Goal: Task Accomplishment & Management: Complete application form

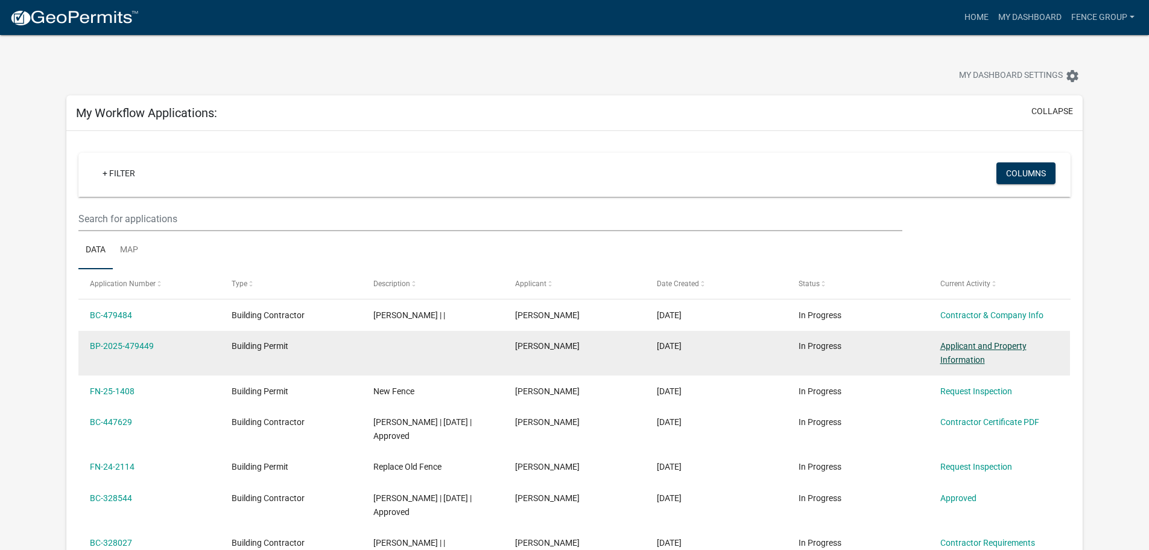
click at [975, 347] on link "Applicant and Property Information" at bounding box center [983, 353] width 86 height 24
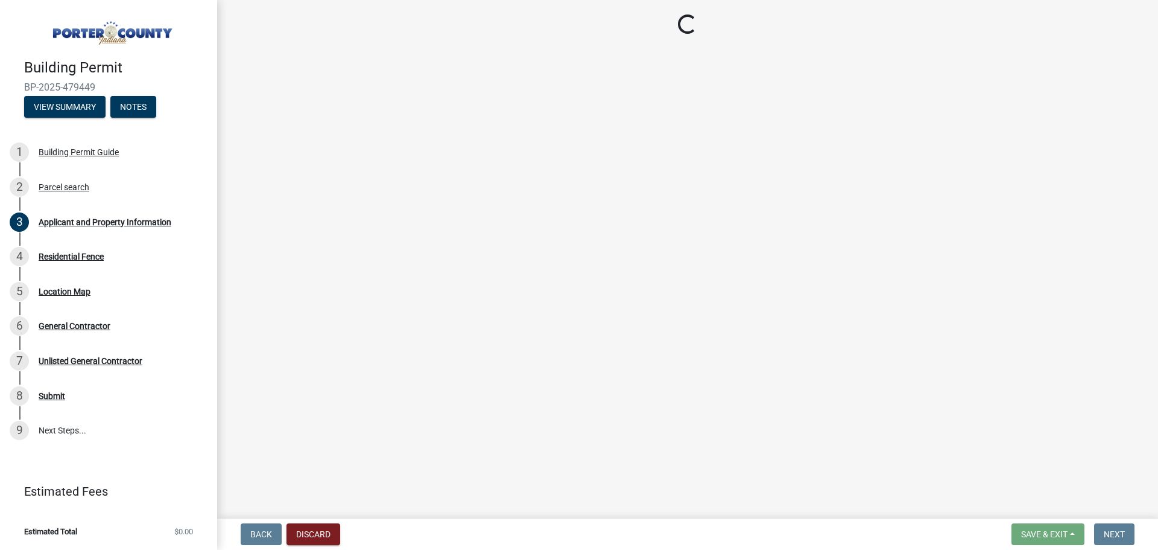
select select "6f5aa9ae-62ac-41bd-979a-9c71eae504cc"
select select "0d764019-f1ff-4f3b-9299-33f0d080acc7"
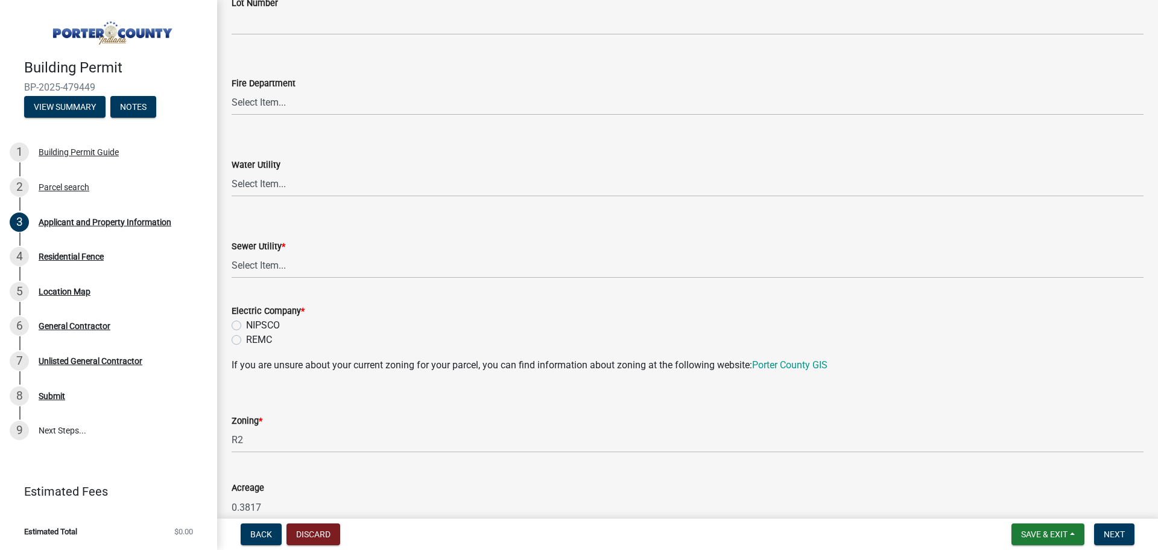
scroll to position [730, 0]
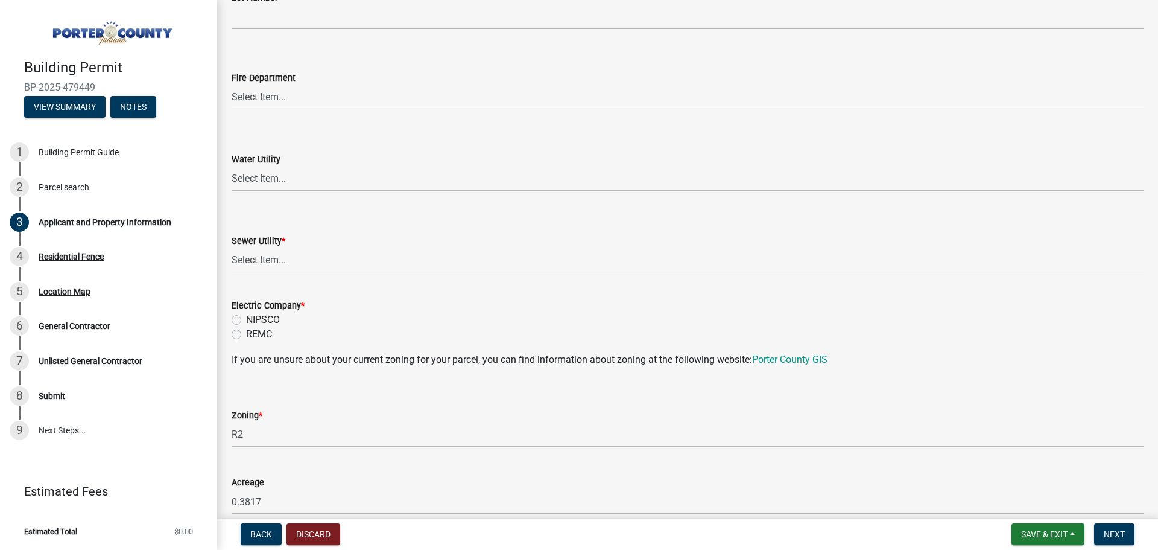
click at [246, 317] on label "NIPSCO" at bounding box center [263, 319] width 34 height 14
click at [246, 317] on input "NIPSCO" at bounding box center [250, 316] width 8 height 8
radio input "true"
click at [287, 262] on select "Select Item... Aqua [US_STATE] Inc Damon Run Falling Waters Lake Eliza - LEACD …" at bounding box center [688, 260] width 912 height 25
click at [232, 248] on select "Select Item... Aqua [US_STATE] Inc Damon Run Falling Waters Lake Eliza - LEACD …" at bounding box center [688, 260] width 912 height 25
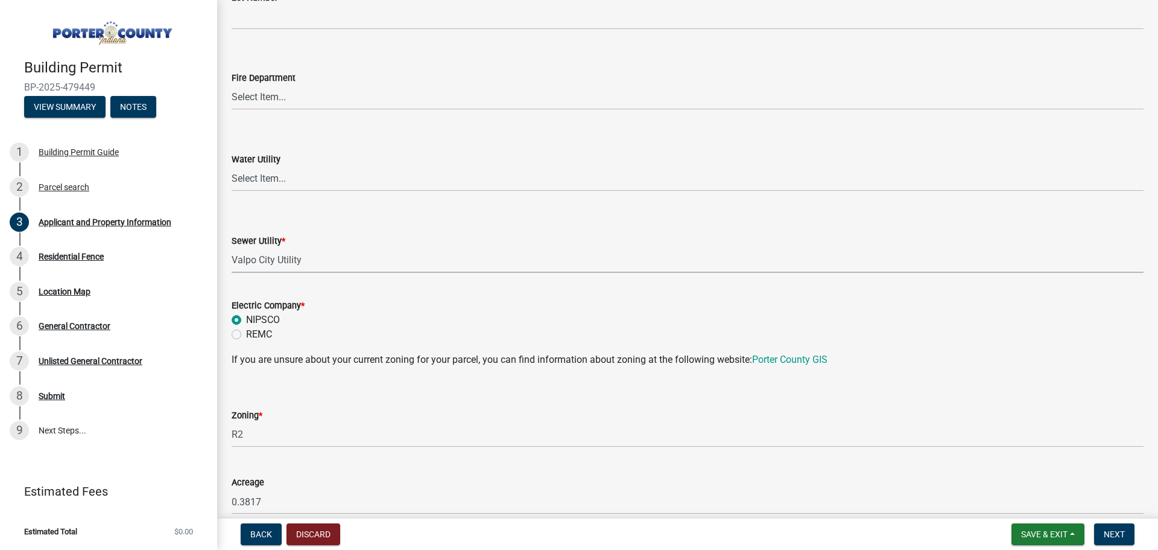
select select "c796f995-08fe-487b-a20e-70ab553361d3"
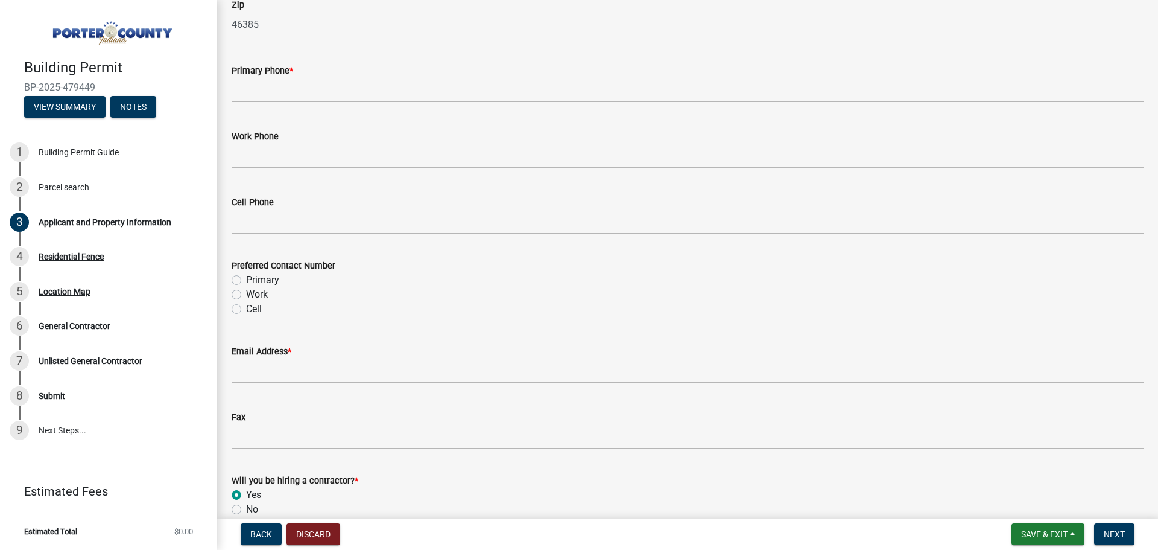
scroll to position [1454, 0]
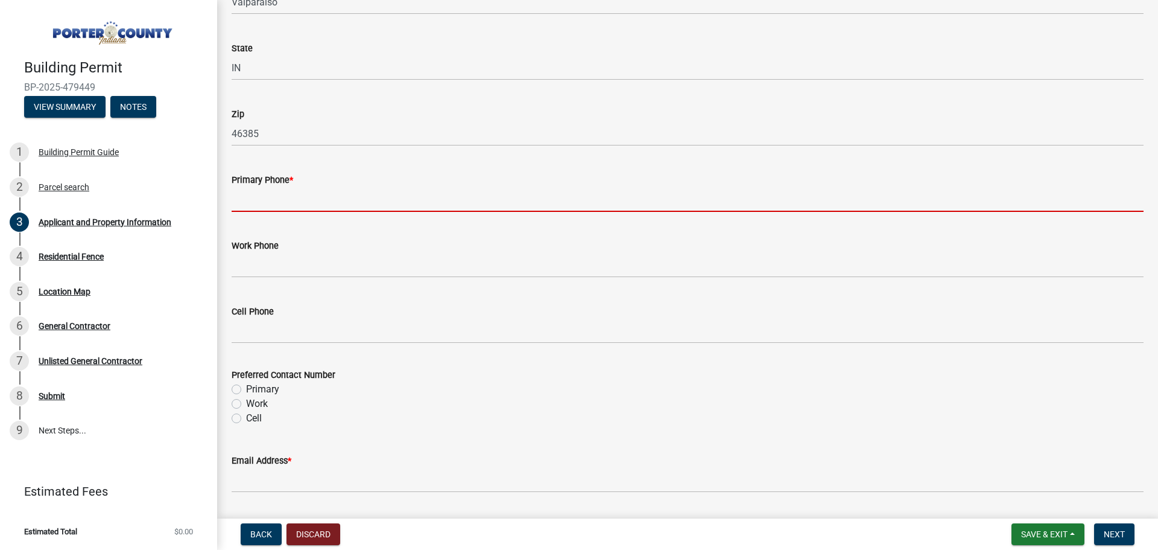
click at [258, 199] on input "Primary Phone *" at bounding box center [688, 199] width 912 height 25
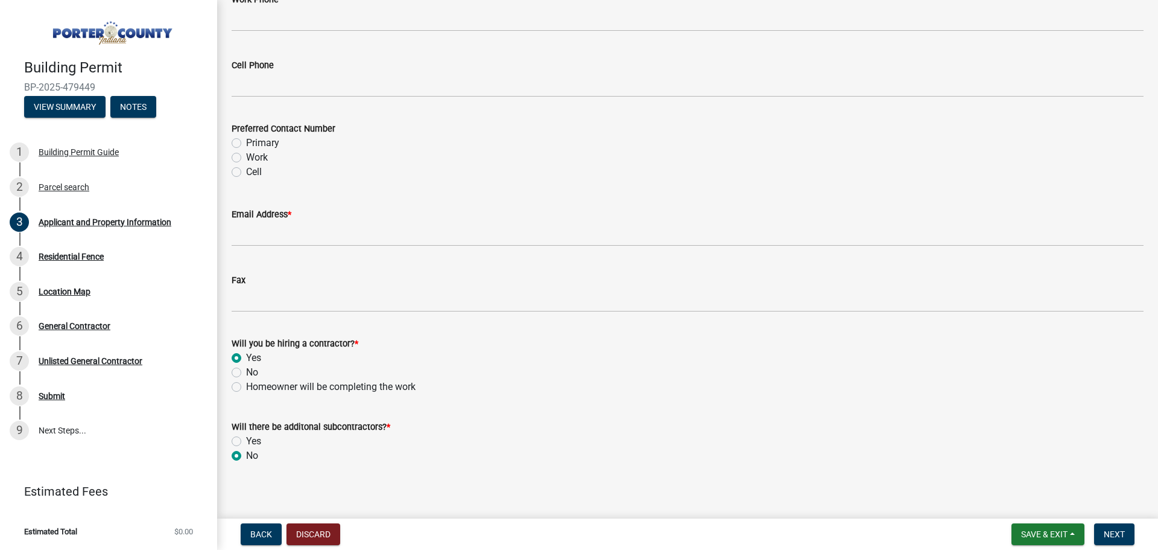
scroll to position [1707, 0]
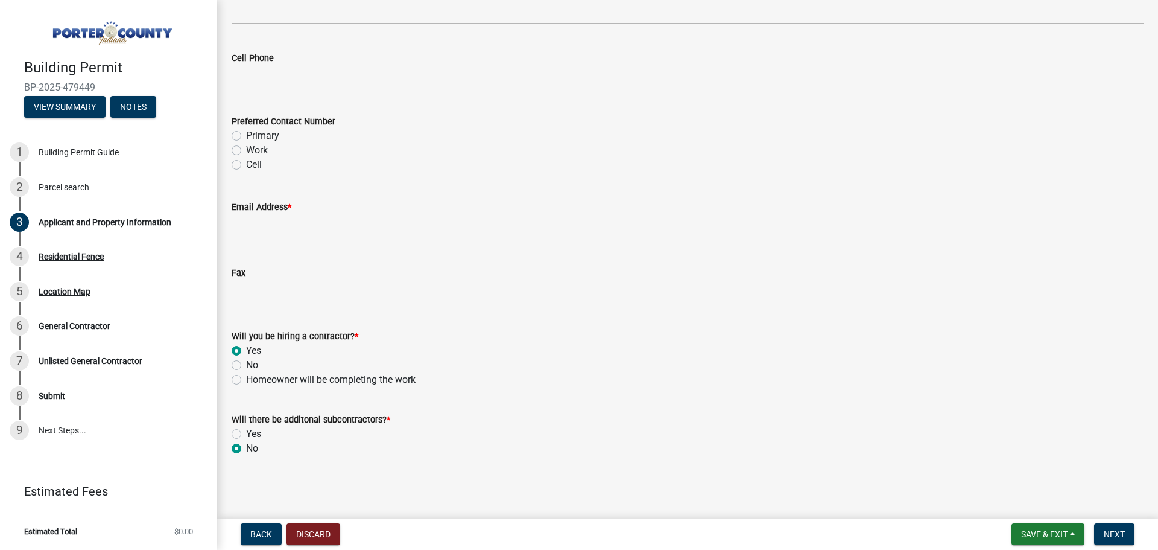
type input "[PHONE_NUMBER]"
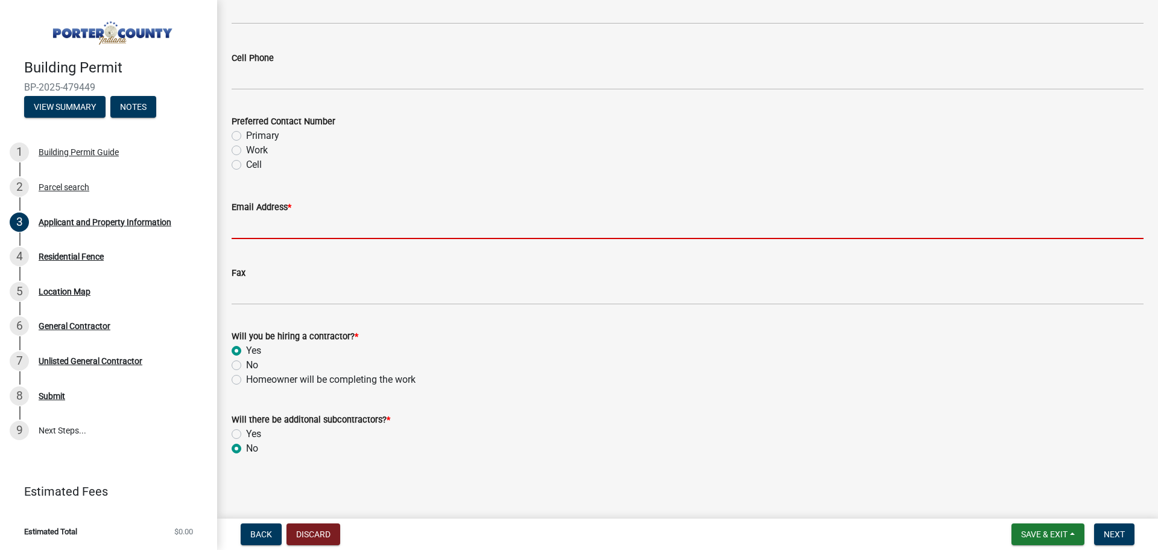
click at [270, 229] on input "Email Address *" at bounding box center [688, 226] width 912 height 25
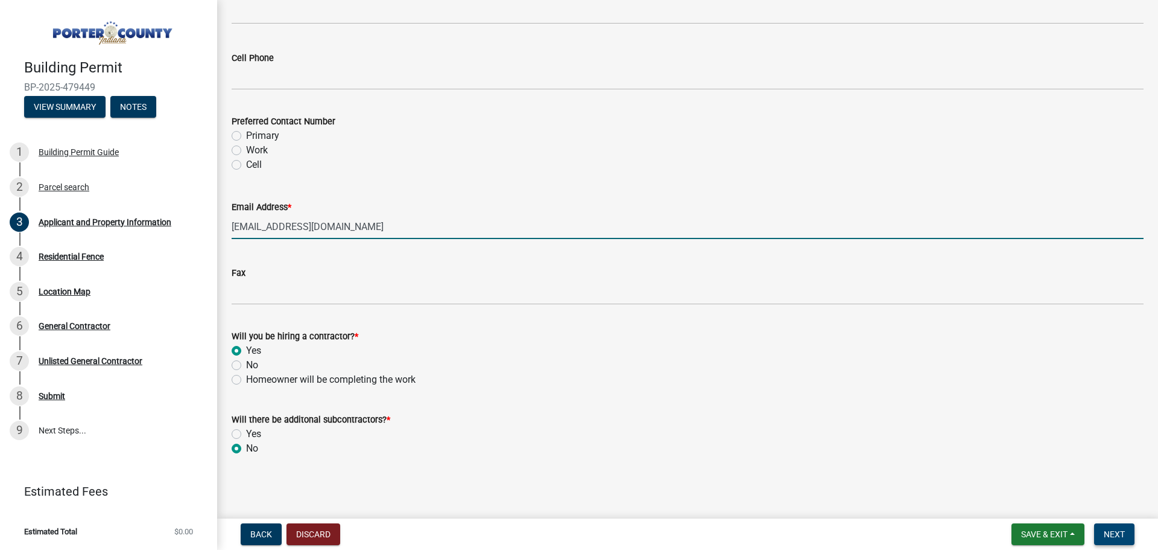
type input "[EMAIL_ADDRESS][DOMAIN_NAME]"
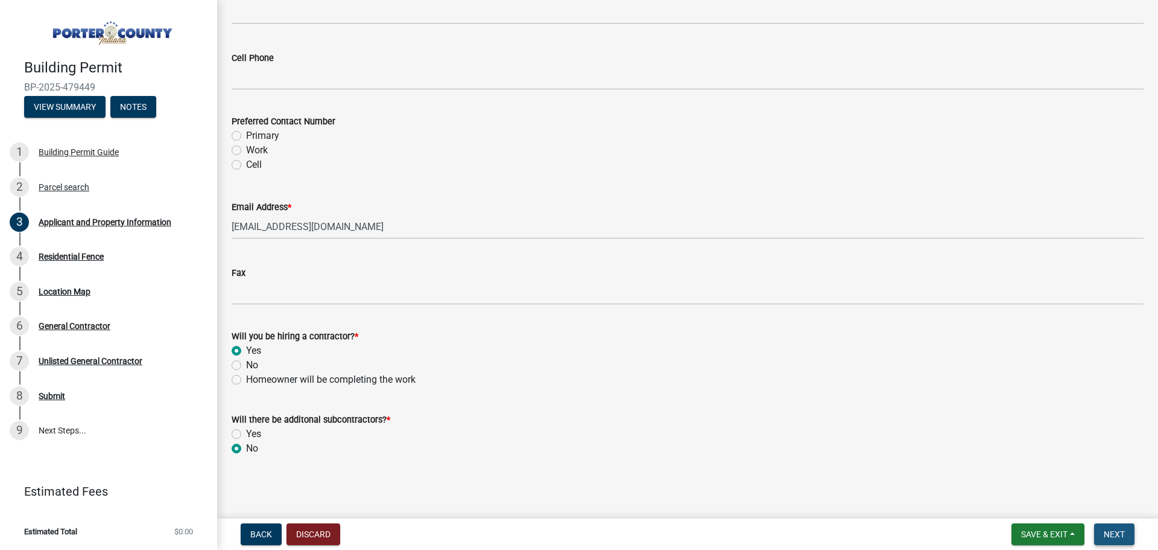
click at [1116, 528] on button "Next" at bounding box center [1114, 534] width 40 height 22
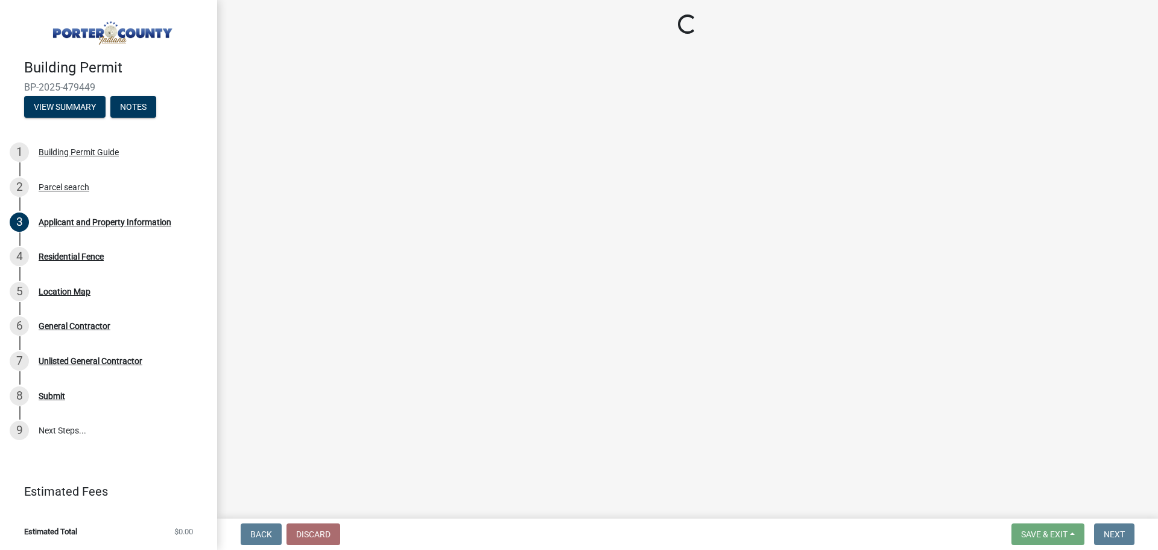
scroll to position [0, 0]
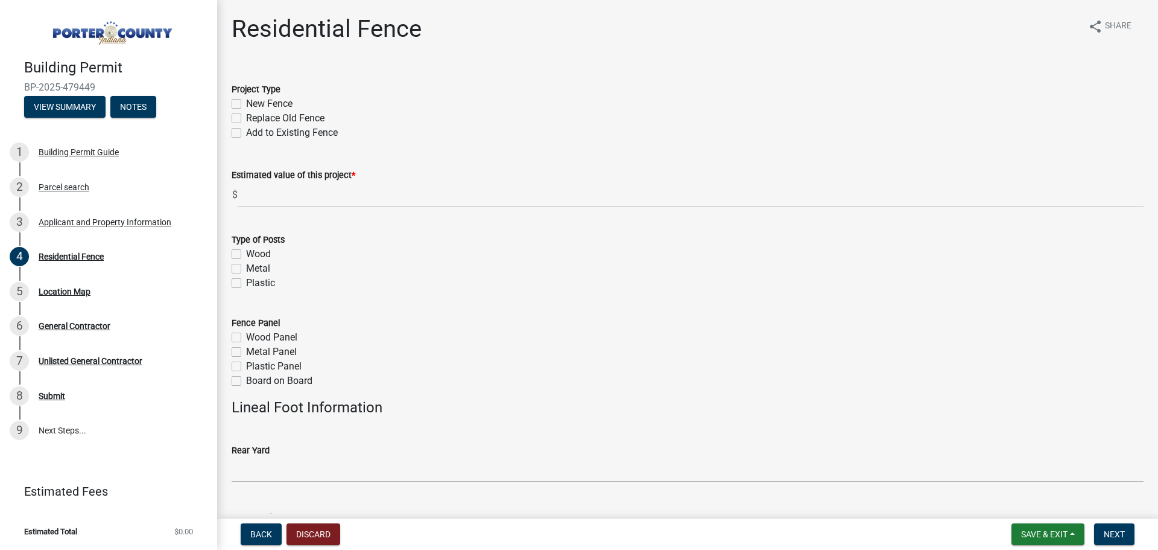
click at [246, 103] on label "New Fence" at bounding box center [269, 104] width 46 height 14
click at [246, 103] on input "New Fence" at bounding box center [250, 101] width 8 height 8
checkbox input "true"
checkbox input "false"
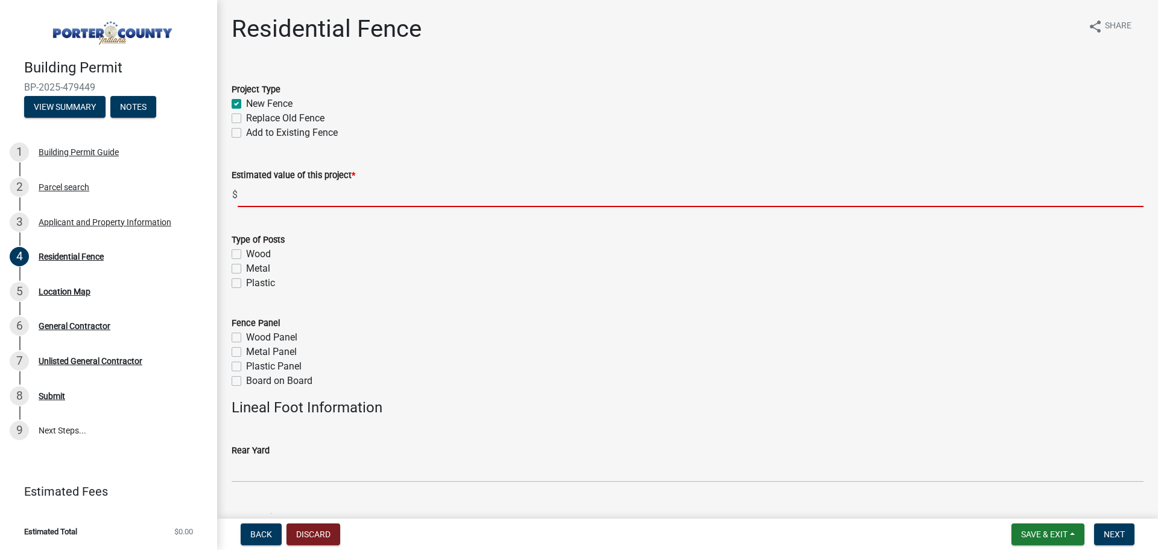
click at [247, 200] on input "text" at bounding box center [691, 194] width 906 height 25
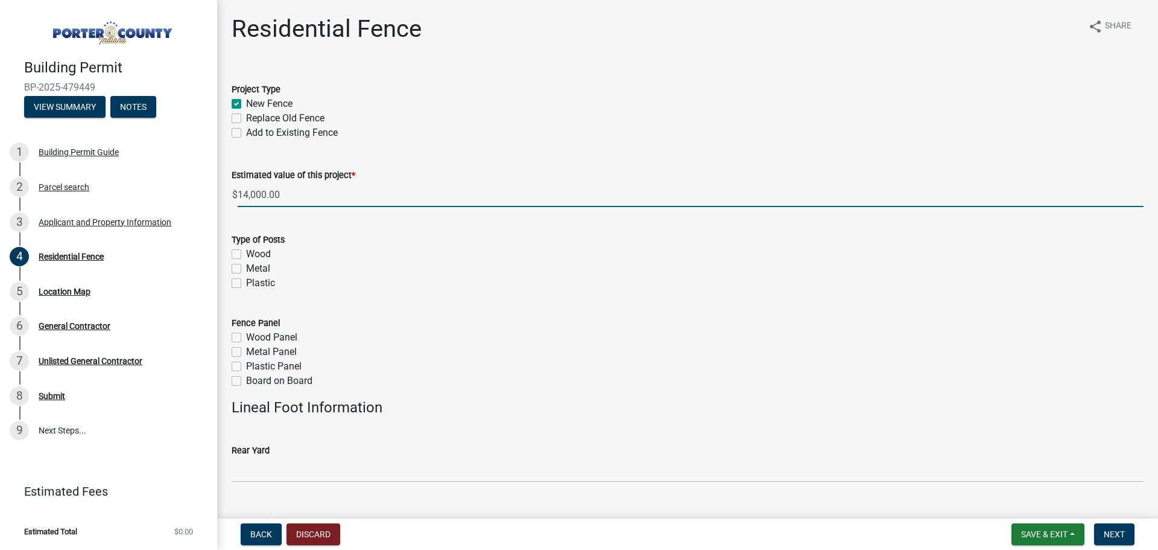
type input "14000"
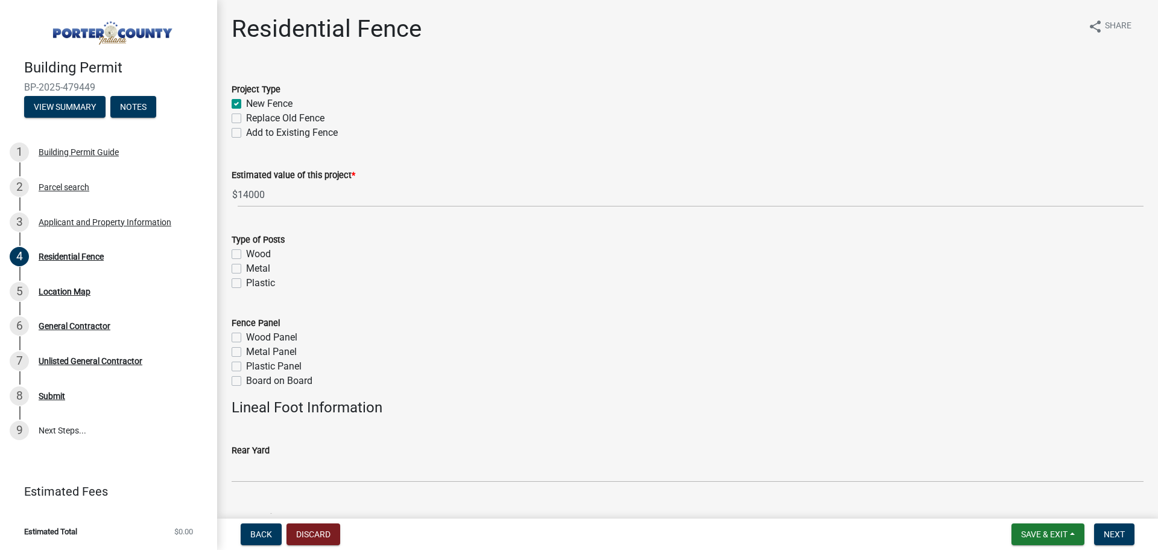
click at [246, 352] on label "Metal Panel" at bounding box center [271, 351] width 51 height 14
click at [246, 352] on input "Metal Panel" at bounding box center [250, 348] width 8 height 8
checkbox input "true"
checkbox input "false"
checkbox input "true"
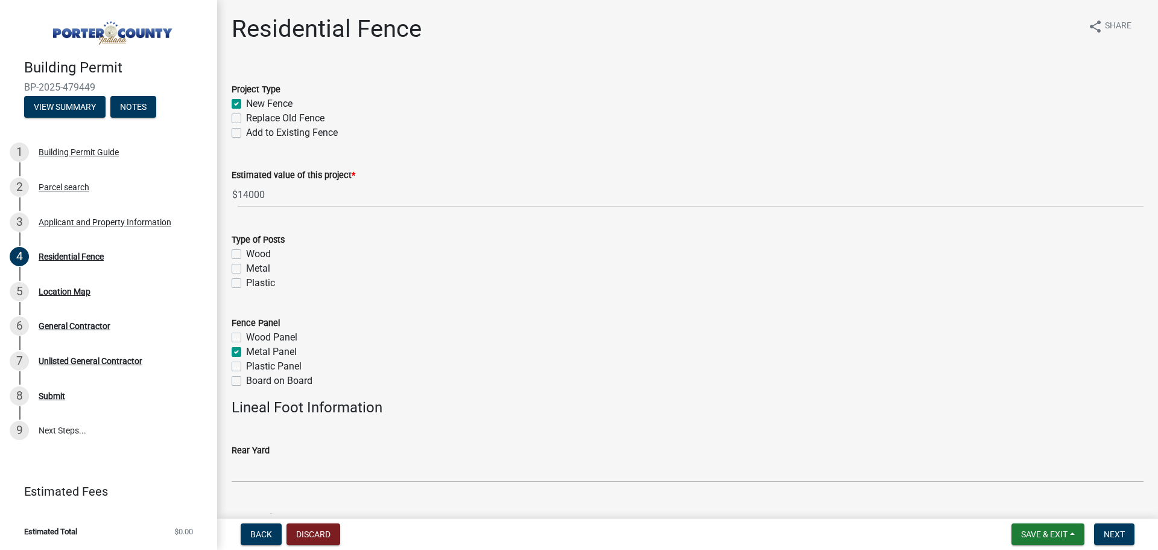
checkbox input "false"
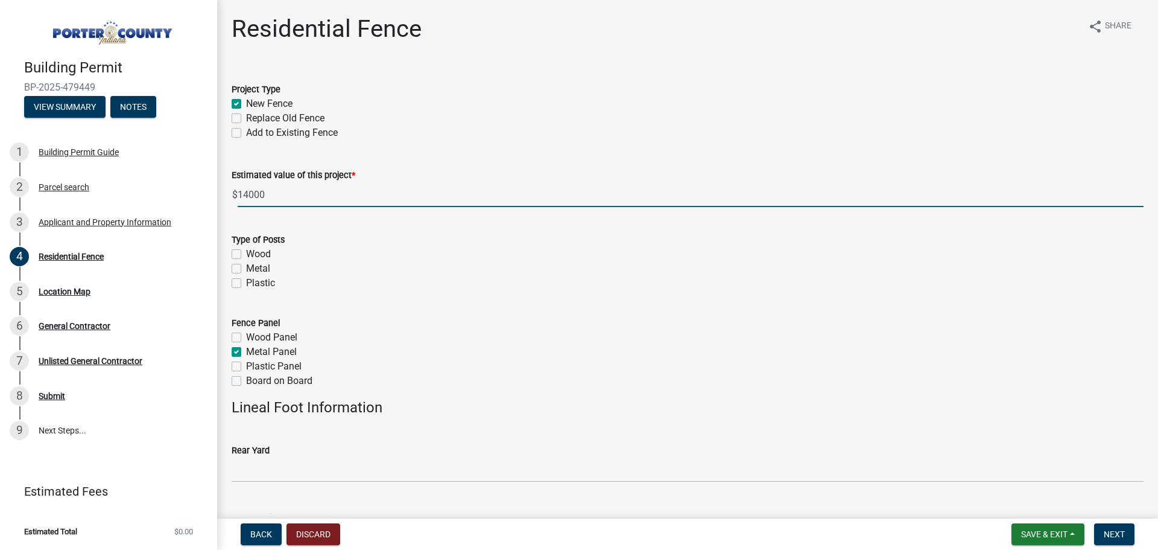
click at [273, 199] on input "14000" at bounding box center [691, 194] width 906 height 25
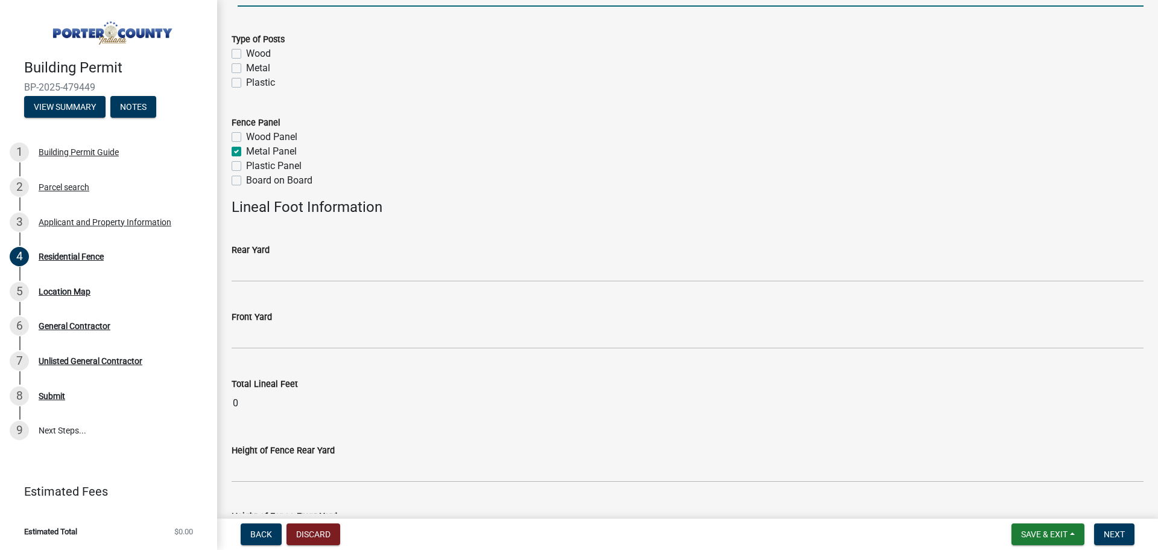
scroll to position [208, 0]
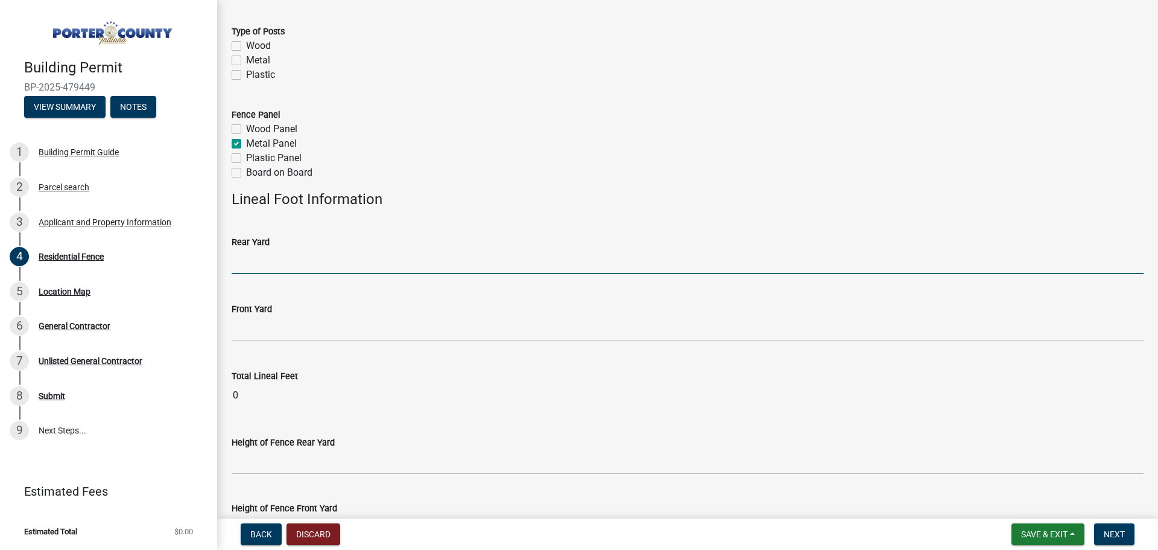
type input "14000"
click at [271, 261] on input "text" at bounding box center [688, 261] width 912 height 25
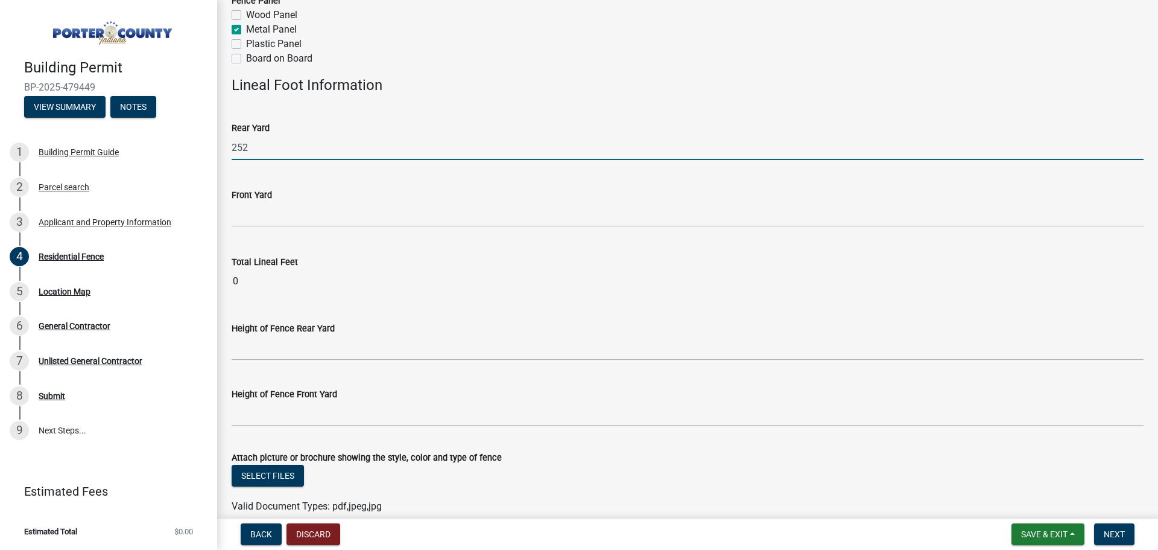
scroll to position [329, 0]
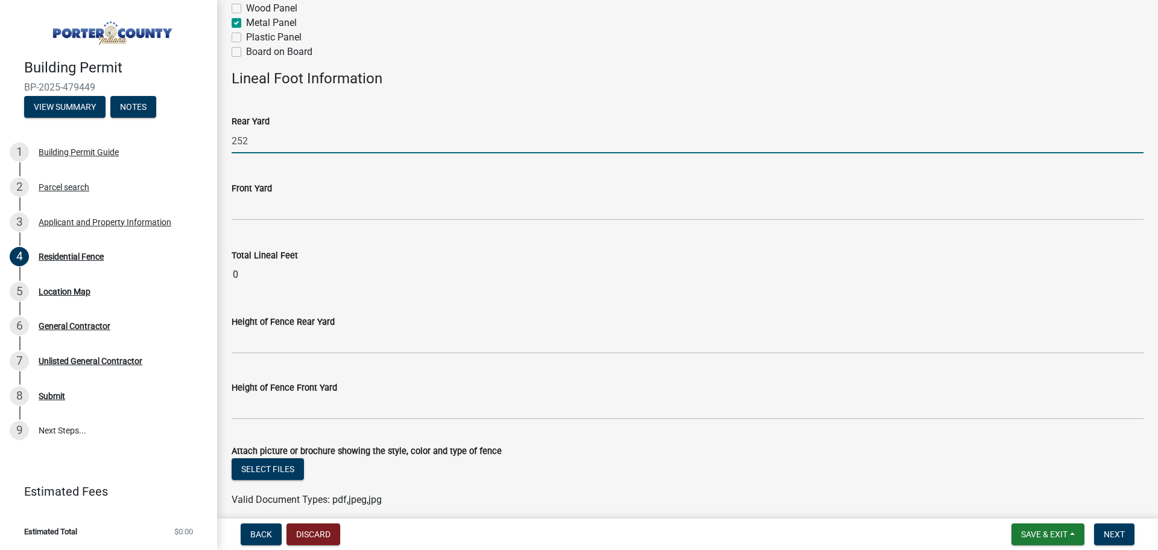
type input "252"
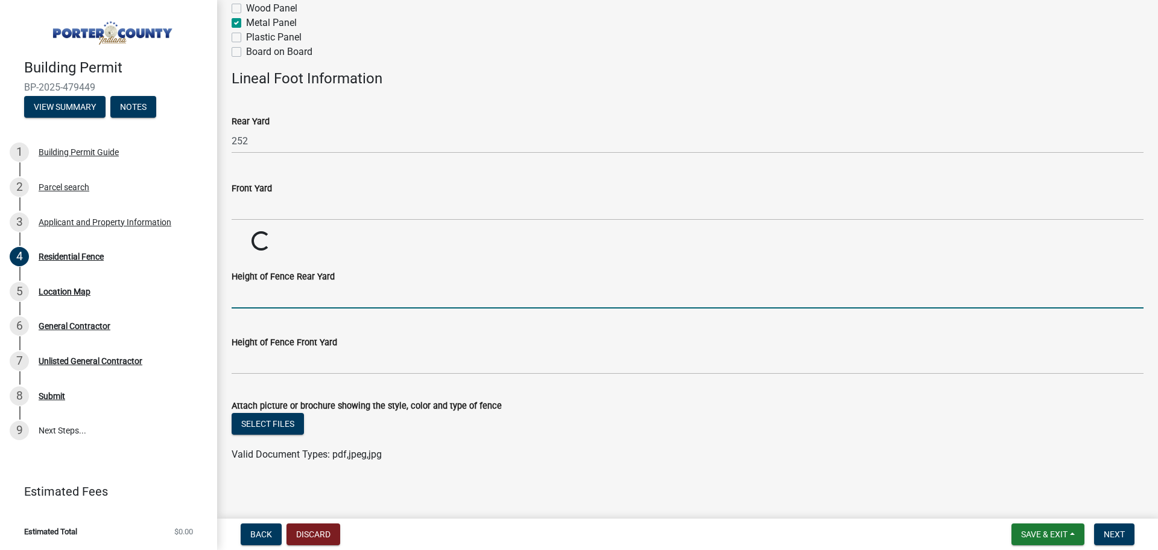
click at [248, 343] on wm-data-entity-input-list "Project Type New Fence Replace Old Fence Add to Existing Fence Estimated value …" at bounding box center [688, 105] width 912 height 733
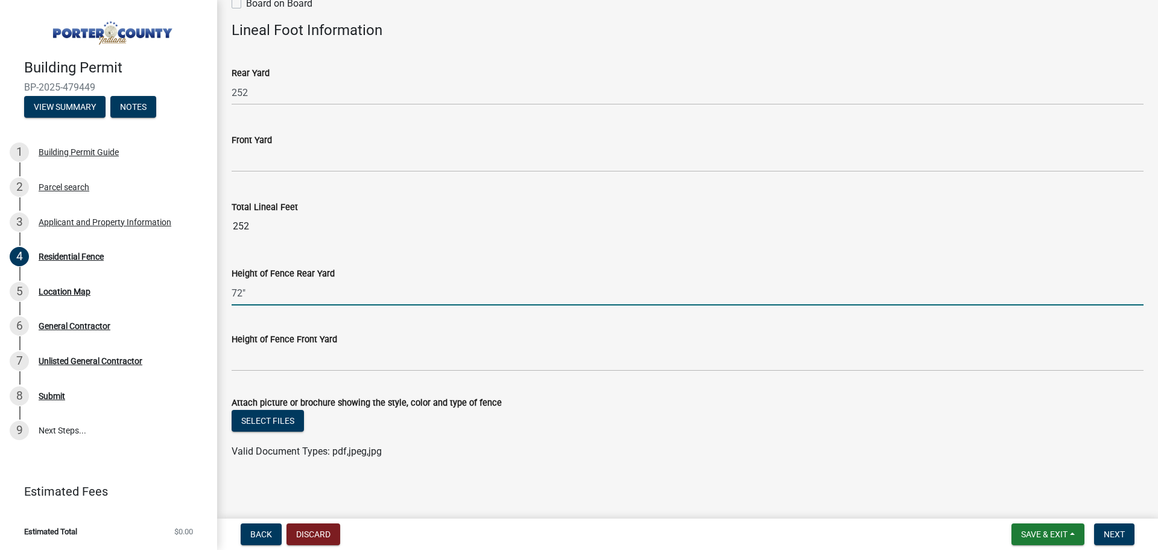
scroll to position [380, 0]
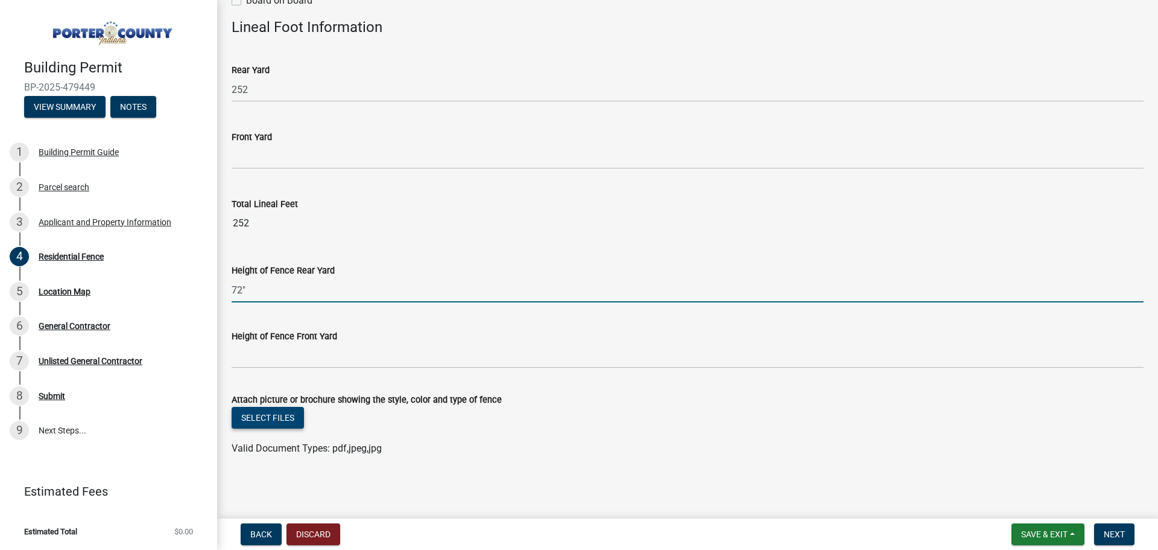
type input "72""
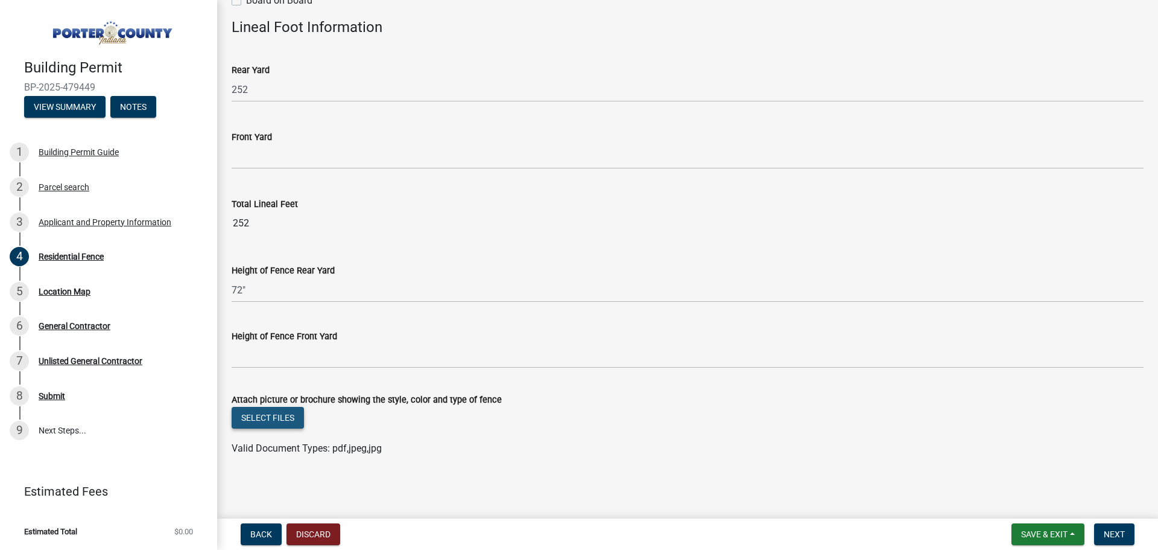
click at [292, 413] on button "Select files" at bounding box center [268, 418] width 72 height 22
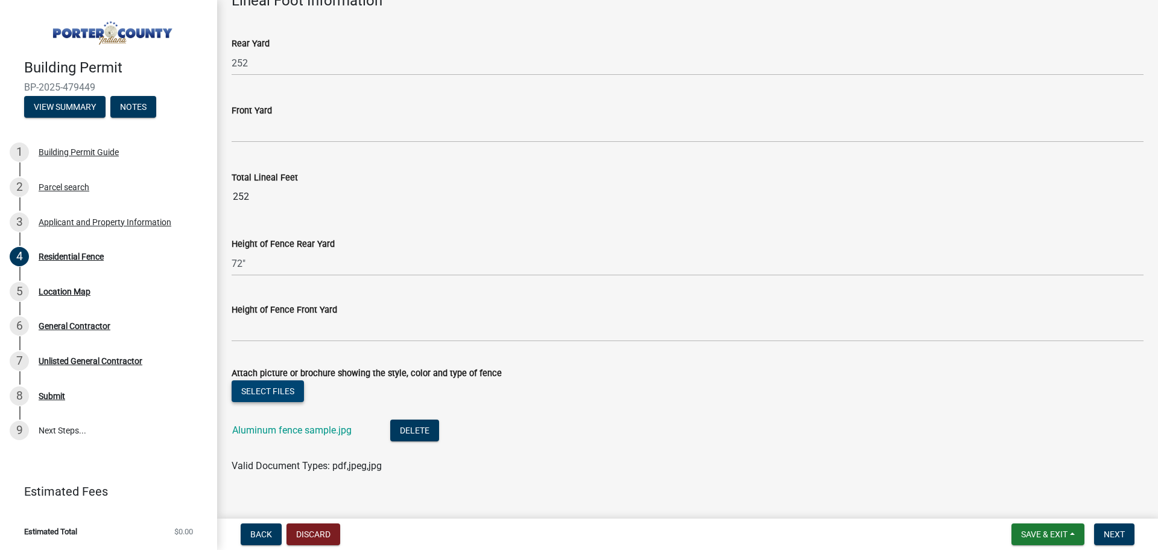
scroll to position [424, 0]
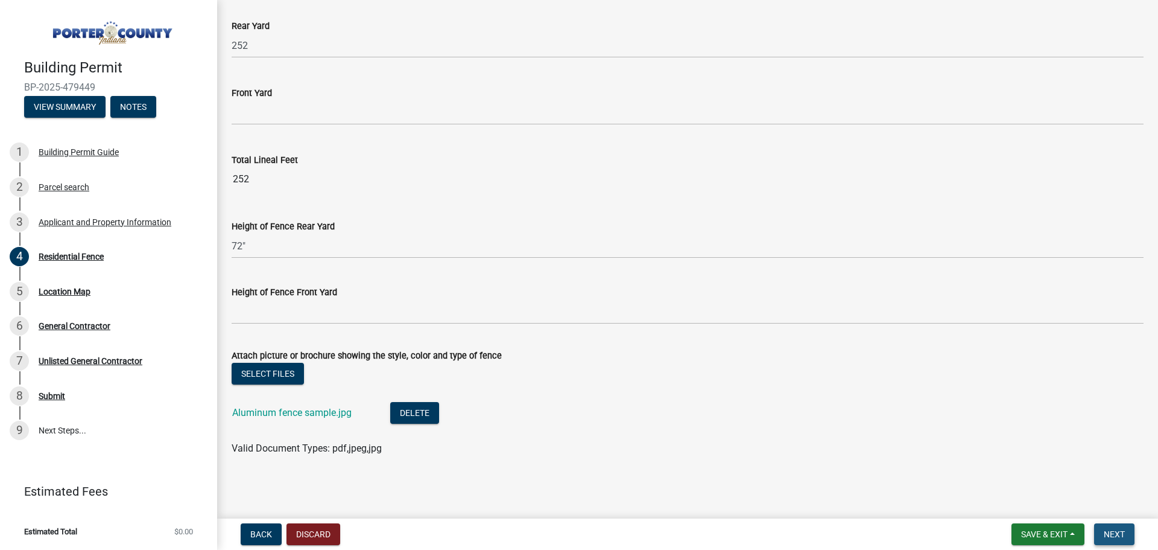
click at [1115, 531] on span "Next" at bounding box center [1114, 534] width 21 height 10
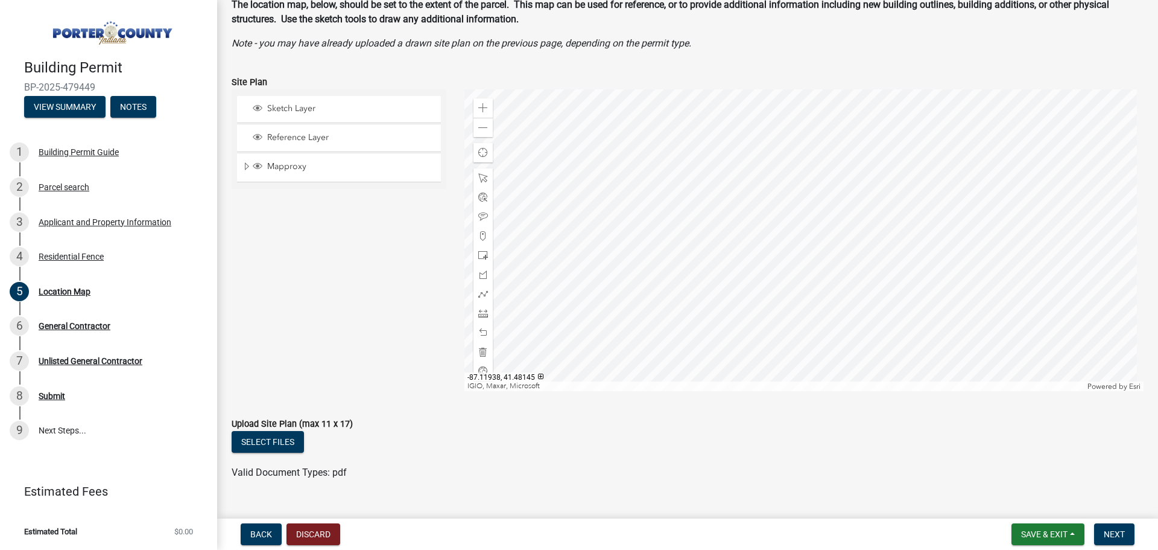
scroll to position [81, 0]
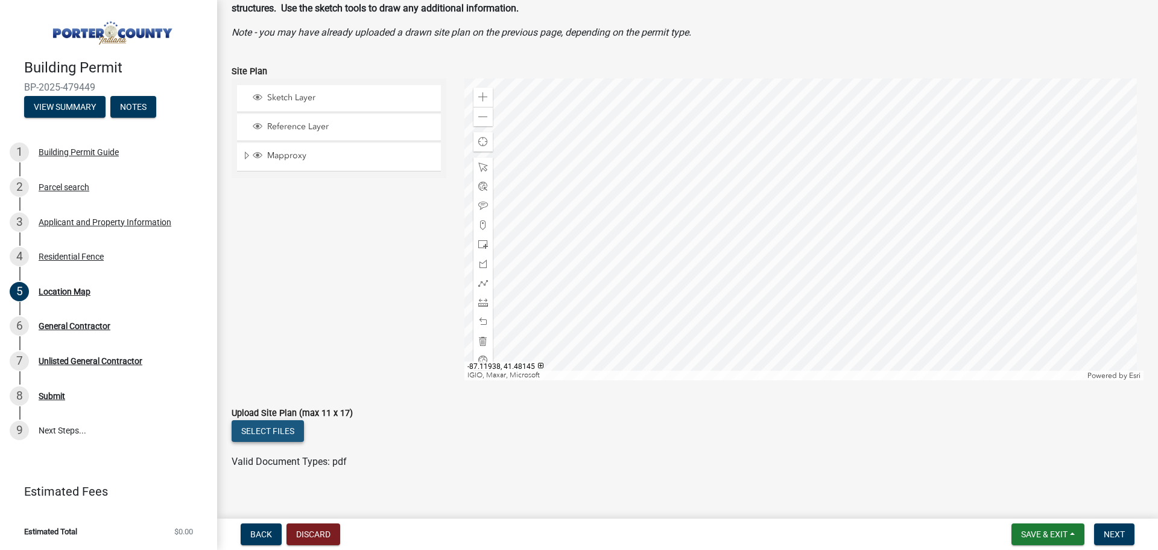
click at [277, 427] on button "Select files" at bounding box center [268, 431] width 72 height 22
click at [274, 430] on button "Select files" at bounding box center [268, 431] width 72 height 22
click at [1127, 534] on button "Next" at bounding box center [1114, 534] width 40 height 22
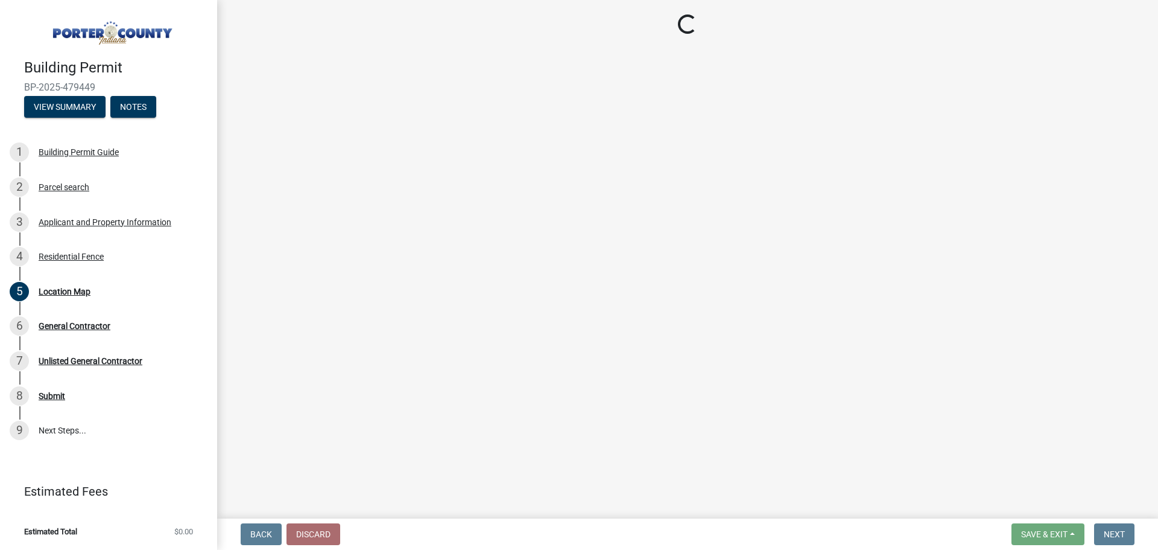
scroll to position [0, 0]
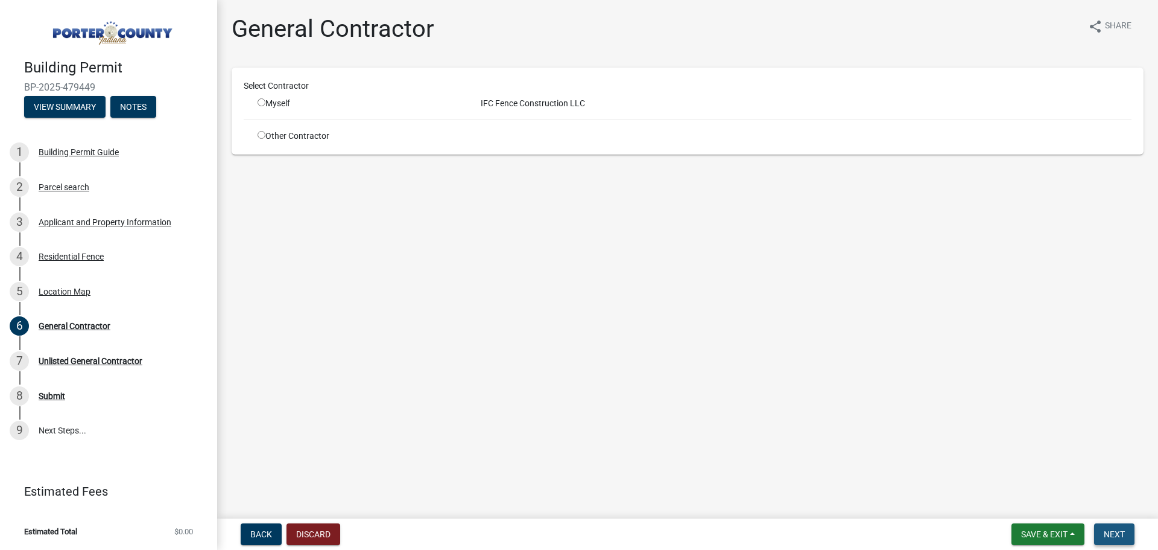
click at [1123, 530] on span "Next" at bounding box center [1114, 534] width 21 height 10
click at [467, 103] on div "Myself" at bounding box center [360, 103] width 223 height 13
click at [260, 103] on input "radio" at bounding box center [262, 102] width 8 height 8
radio input "true"
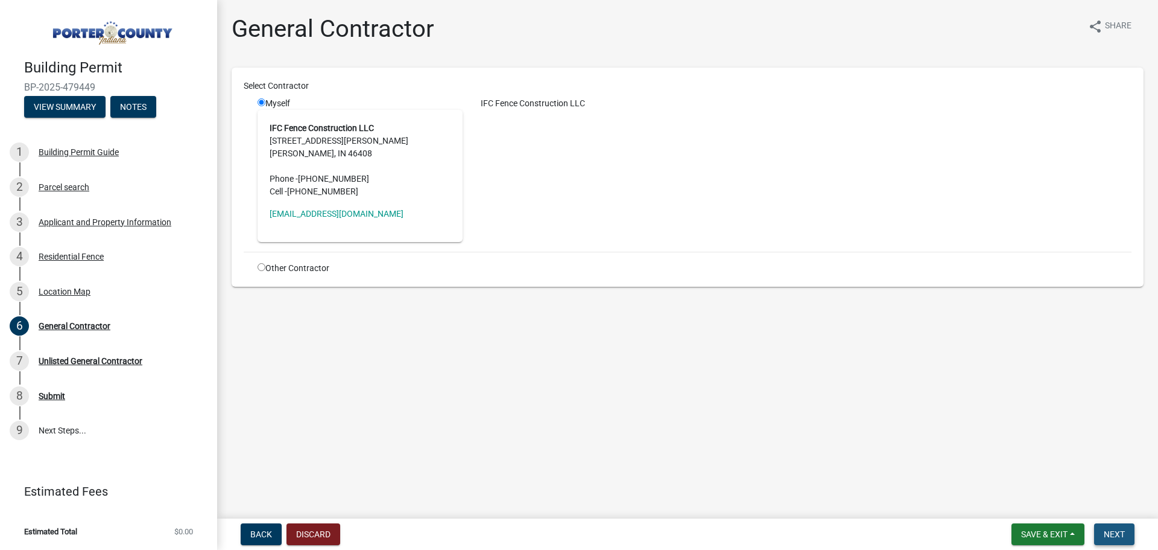
click at [1122, 527] on button "Next" at bounding box center [1114, 534] width 40 height 22
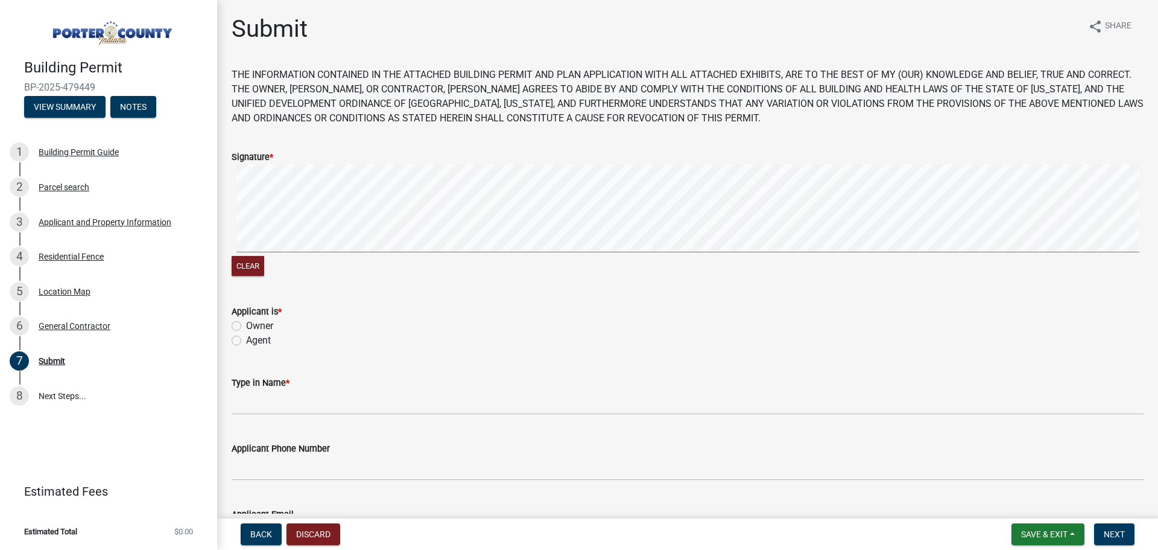
click at [246, 339] on label "Agent" at bounding box center [258, 340] width 25 height 14
click at [246, 339] on input "Agent" at bounding box center [250, 337] width 8 height 8
radio input "true"
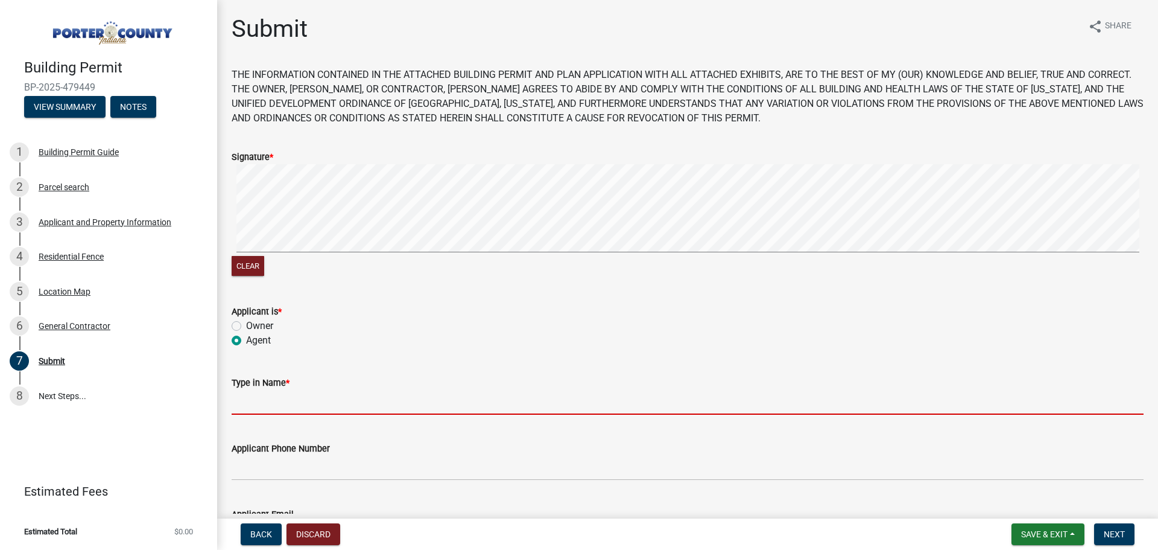
click at [268, 396] on input "Type in Name *" at bounding box center [688, 402] width 912 height 25
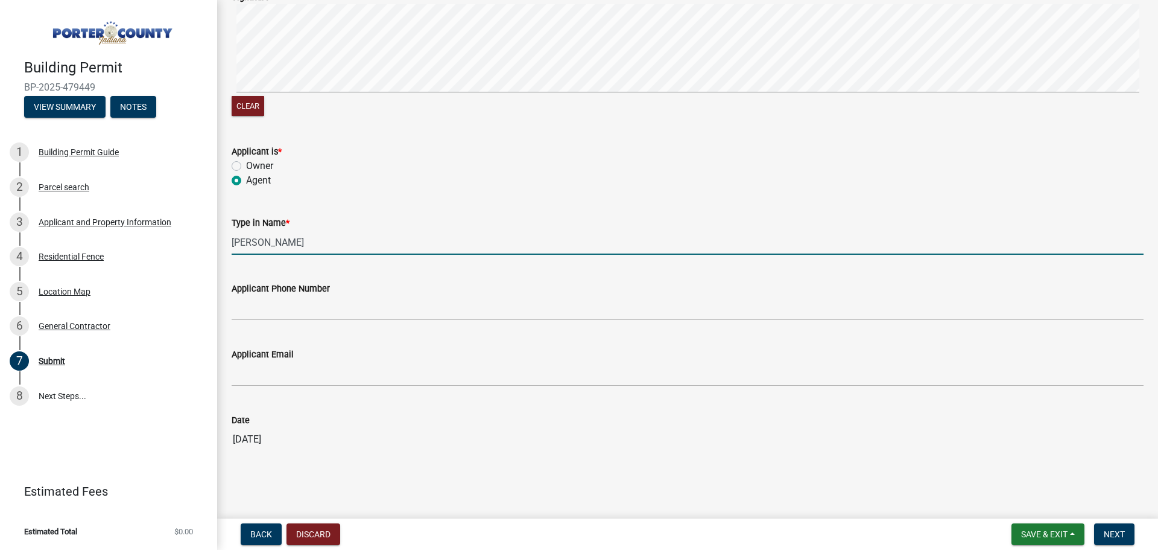
scroll to position [164, 0]
type input "[PERSON_NAME]"
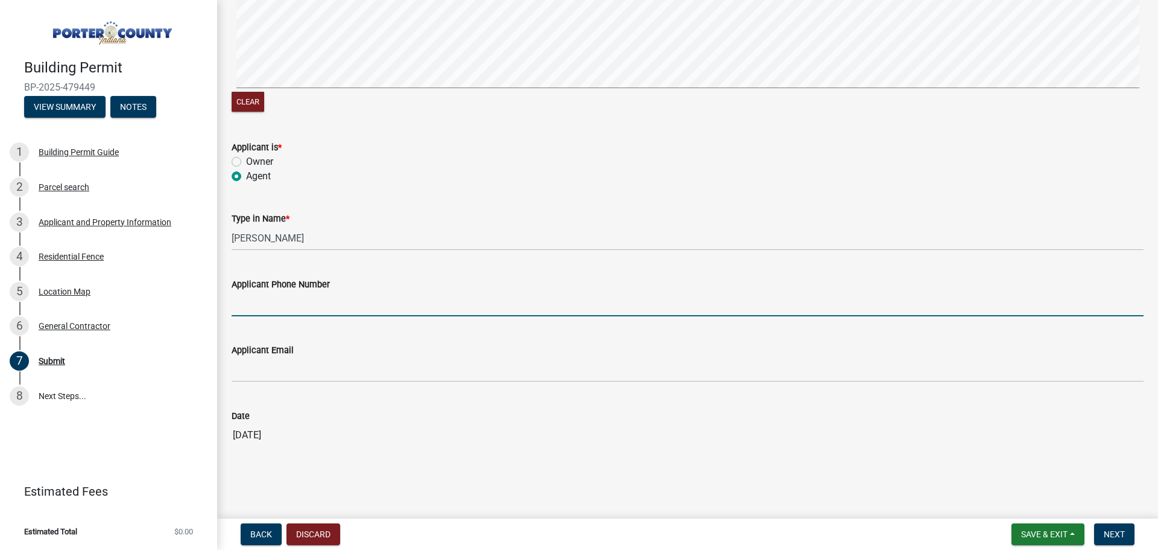
click at [250, 305] on input "Applicant Phone Number" at bounding box center [688, 303] width 912 height 25
type input "[PHONE_NUMBER]"
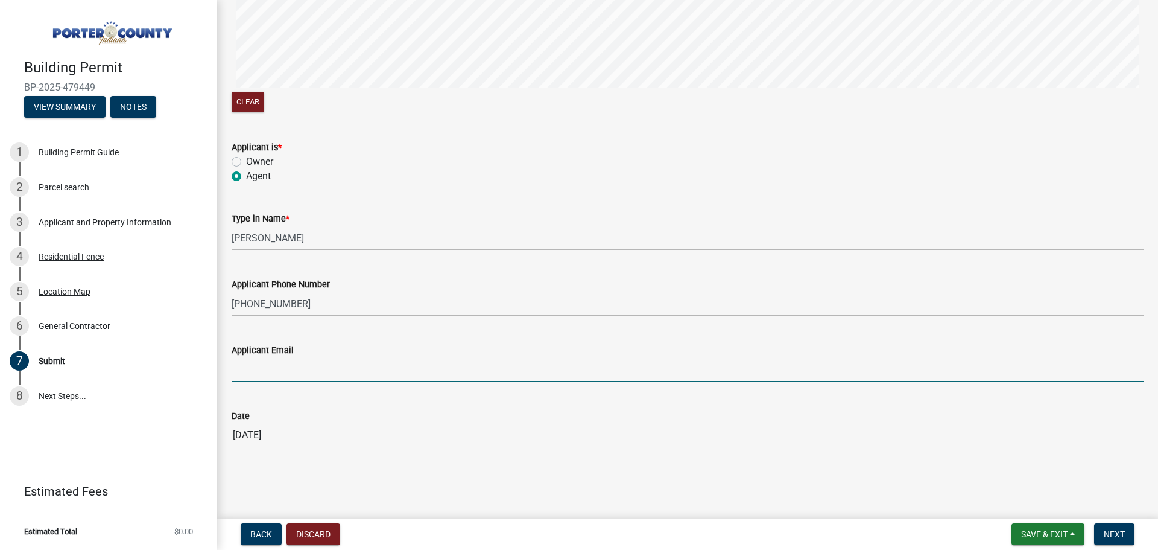
click at [264, 375] on input "Applicant Email" at bounding box center [688, 369] width 912 height 25
type input "[EMAIL_ADDRESS][DOMAIN_NAME]"
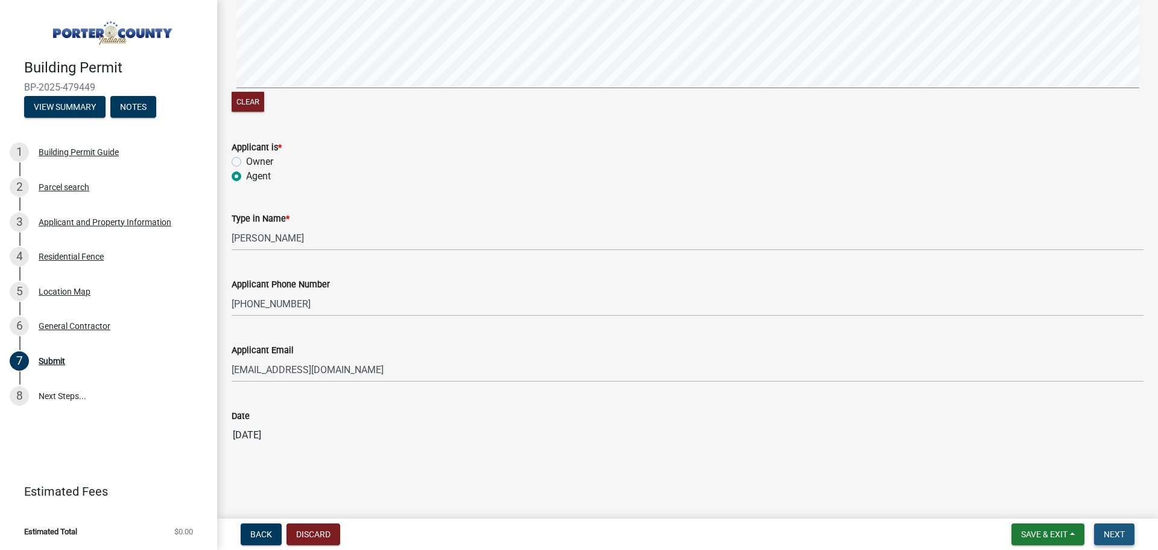
click at [1123, 530] on span "Next" at bounding box center [1114, 534] width 21 height 10
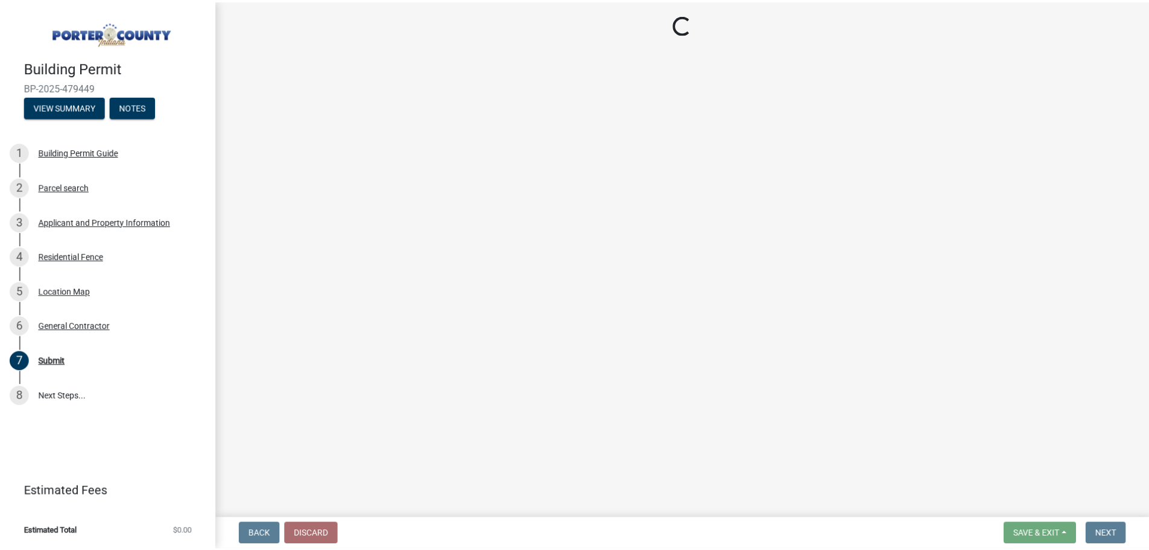
scroll to position [0, 0]
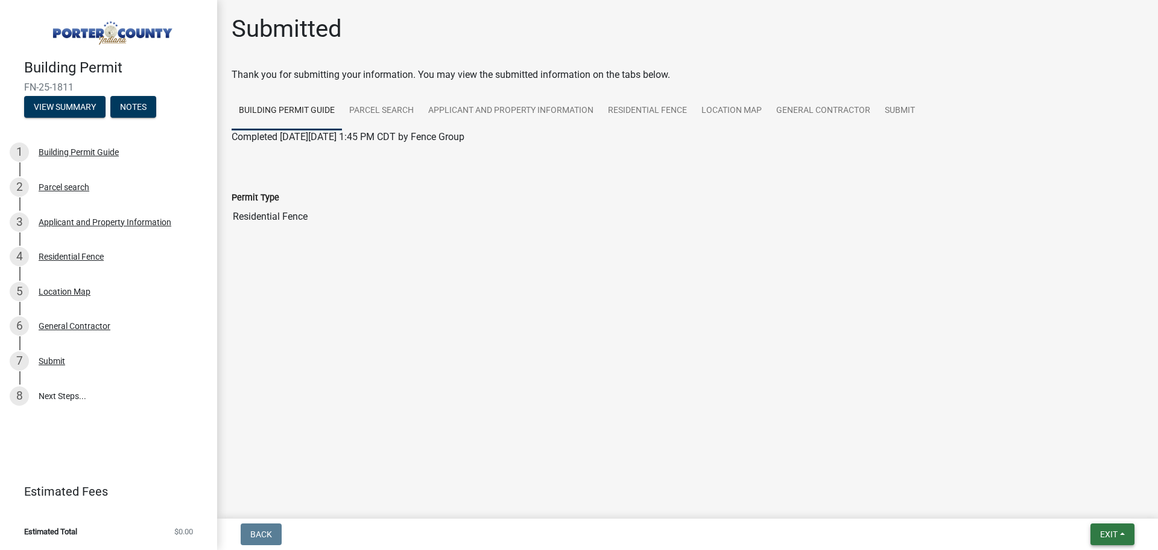
click at [1124, 531] on button "Exit" at bounding box center [1113, 534] width 44 height 22
click at [1101, 501] on button "Save & Exit" at bounding box center [1086, 502] width 97 height 29
